Goal: Check status: Check status

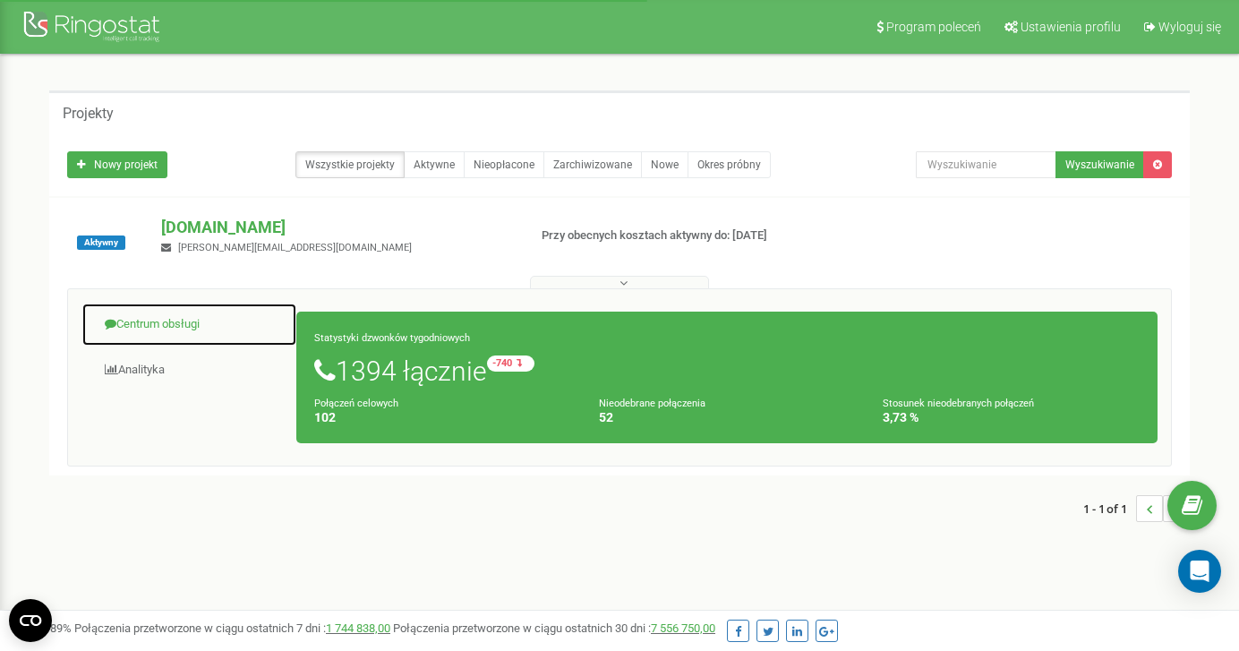
click at [170, 321] on link "Centrum obsługi" at bounding box center [189, 325] width 216 height 44
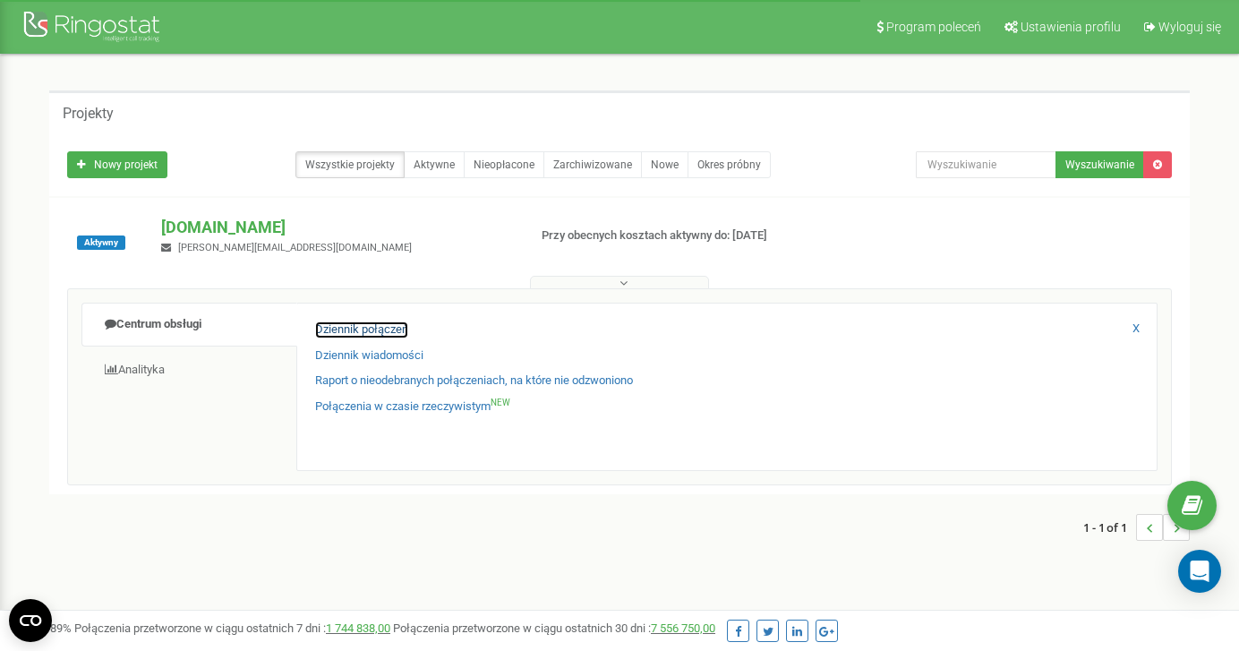
click at [345, 324] on link "Dziennik połączeń" at bounding box center [361, 329] width 93 height 17
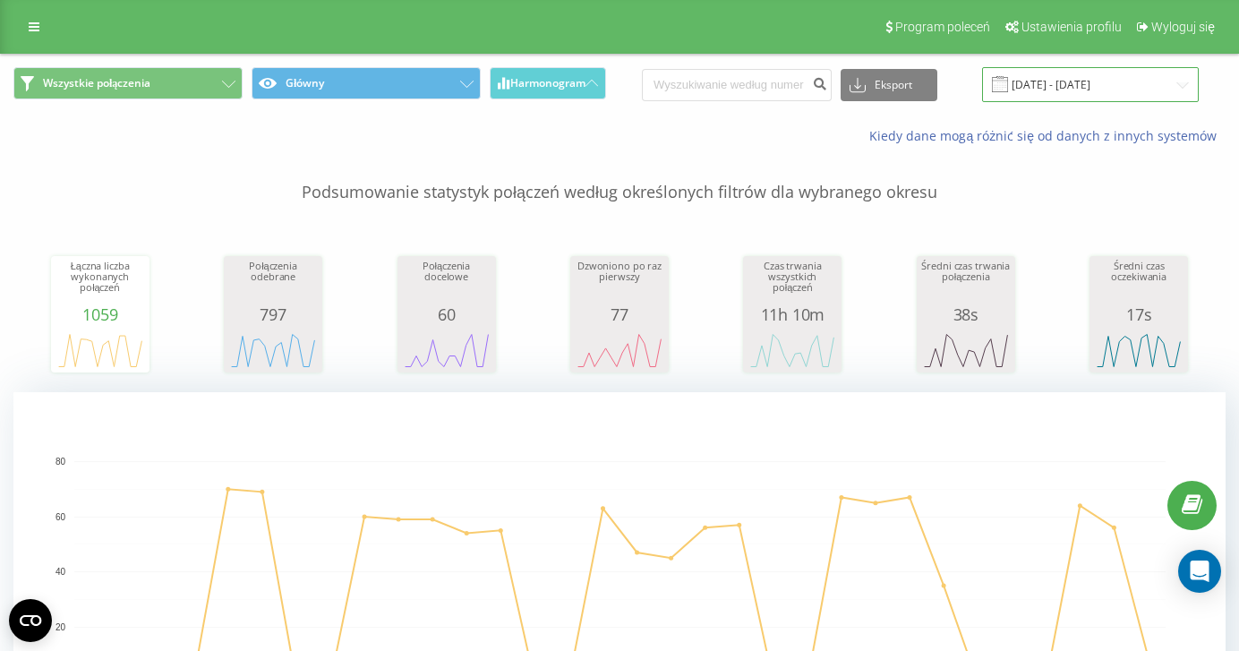
click at [1090, 75] on input "20.07.2025 - 20.08.2025" at bounding box center [1090, 84] width 217 height 35
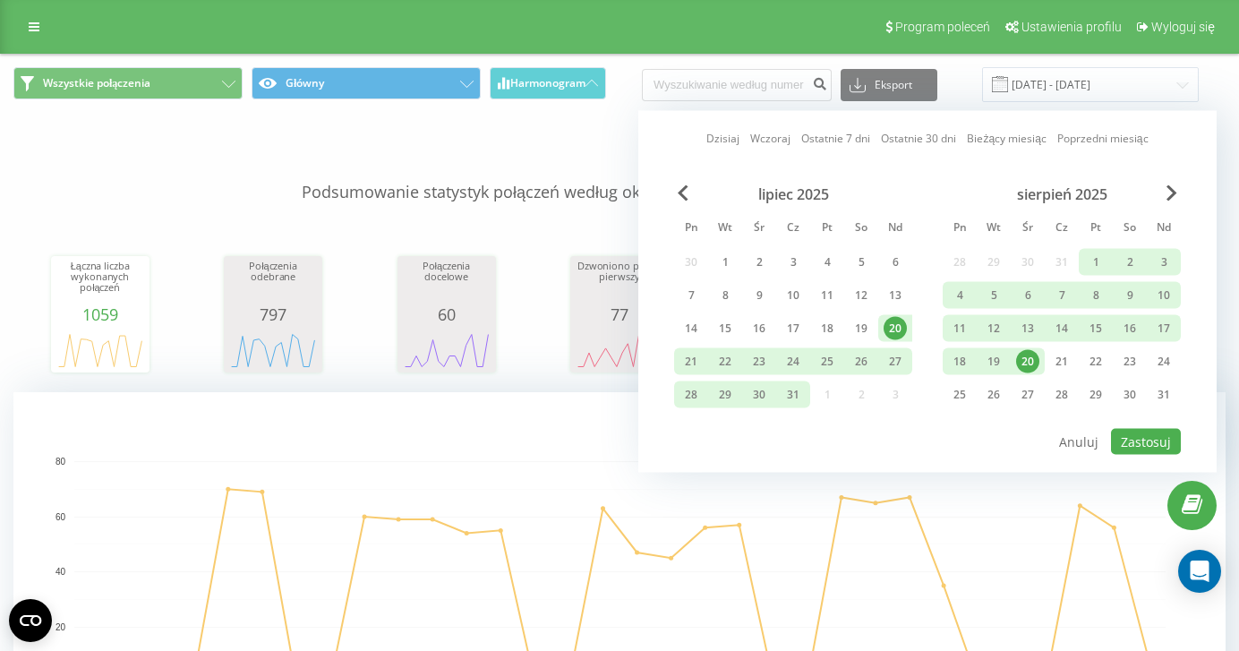
click at [1027, 361] on div "20" at bounding box center [1027, 361] width 23 height 23
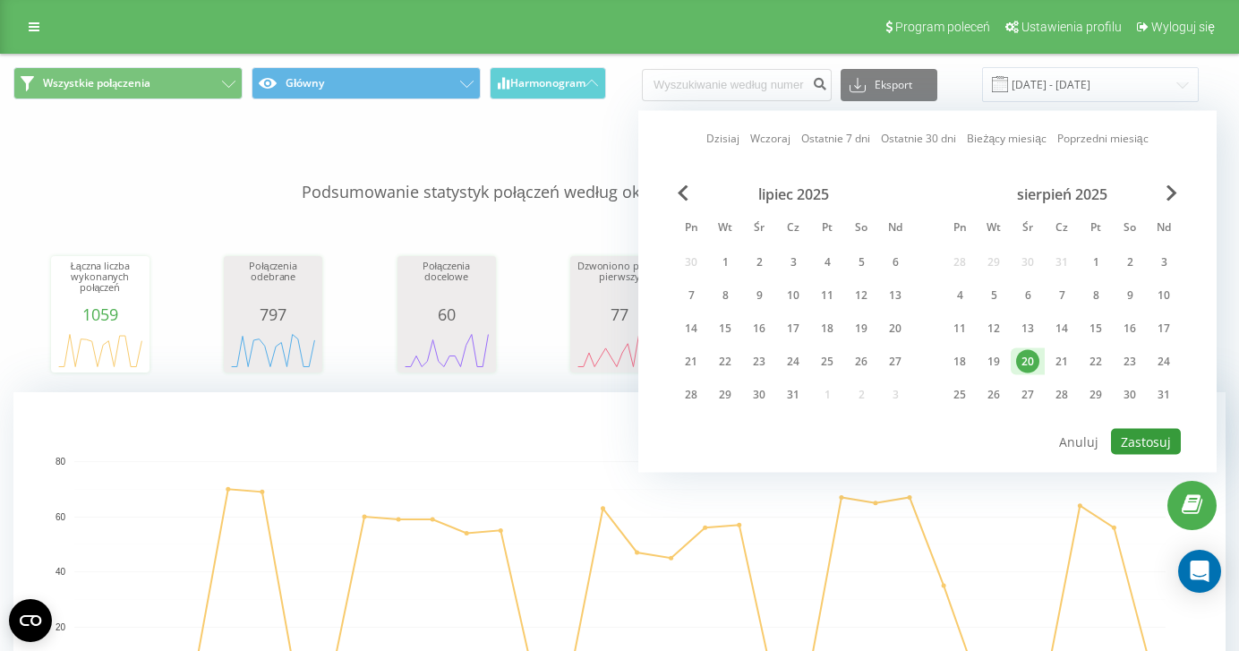
click at [1128, 433] on button "Zastosuj" at bounding box center [1146, 442] width 70 height 26
type input "20.08.2025 - 20.08.2025"
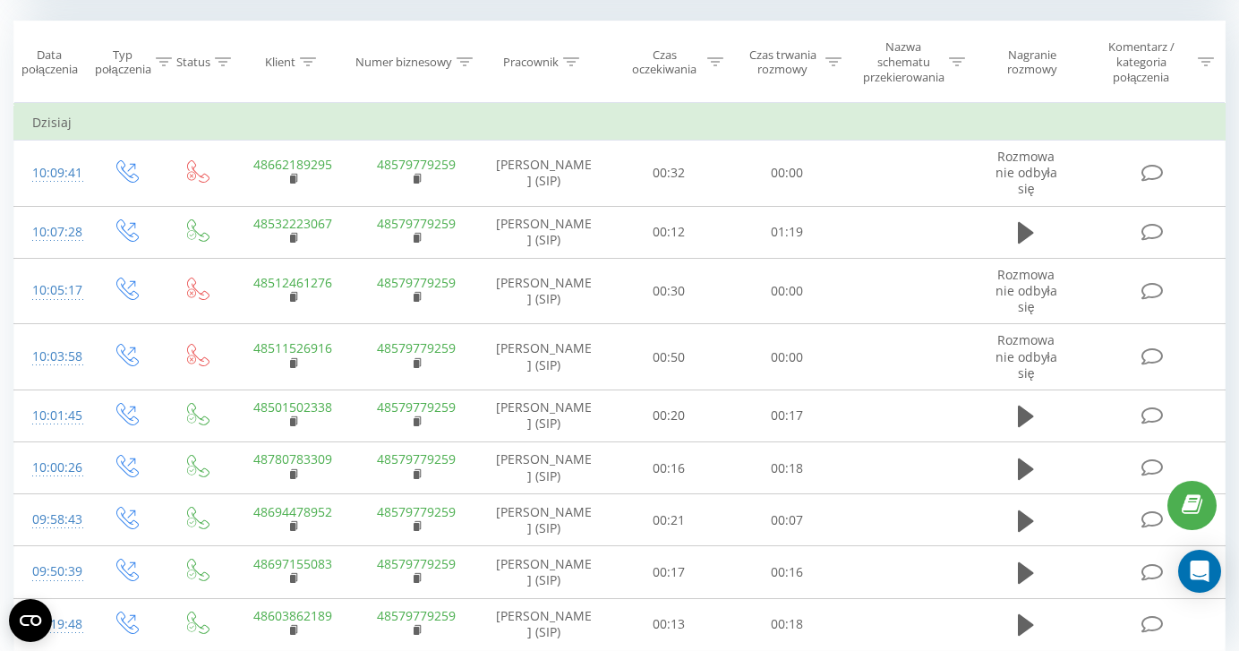
scroll to position [787, 0]
